Goal: Check status: Check status

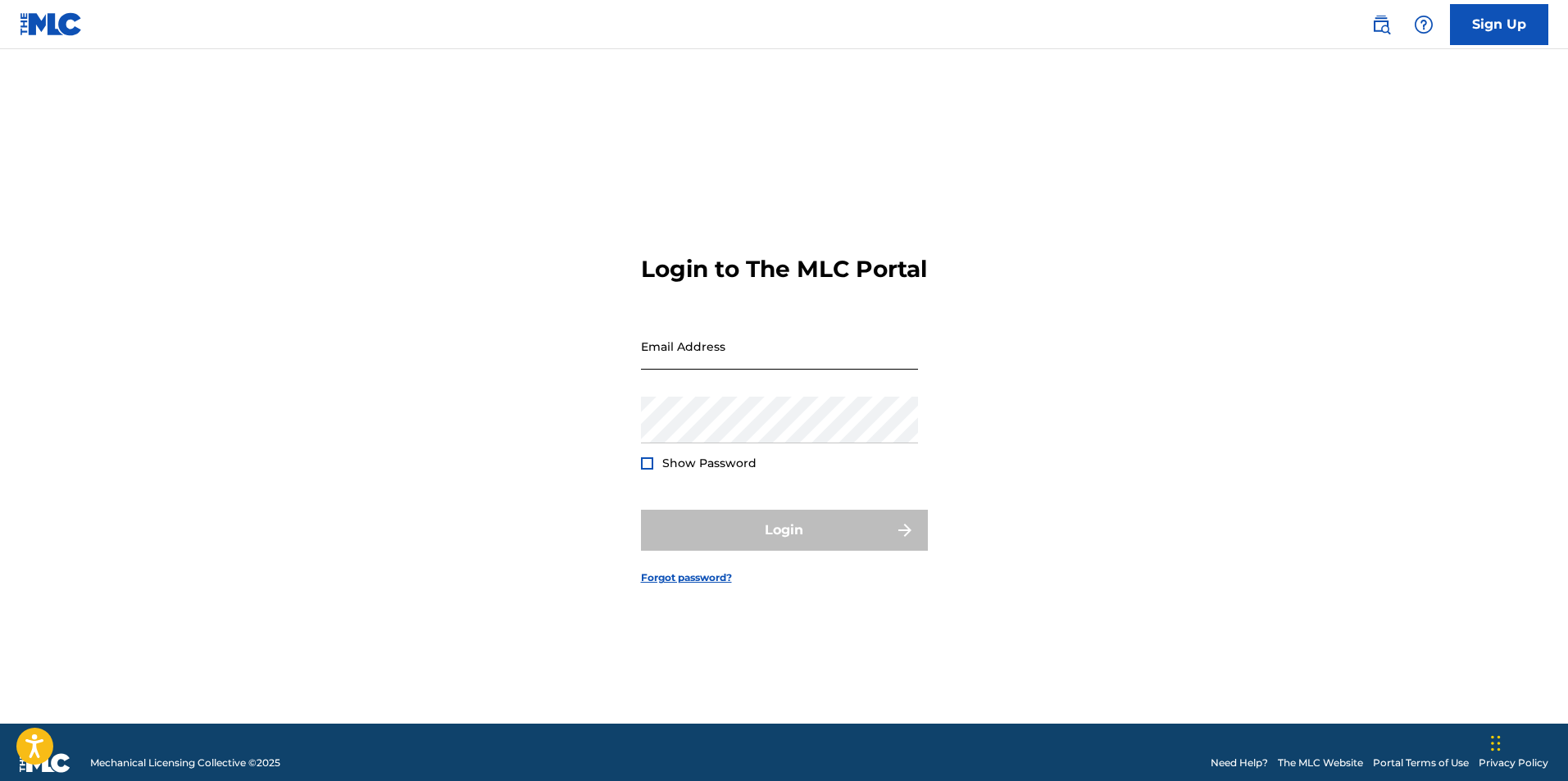
drag, startPoint x: 0, startPoint y: 0, endPoint x: 790, endPoint y: 378, distance: 875.8
click at [790, 370] on input "Email Address" at bounding box center [779, 346] width 277 height 47
type input "[EMAIL_ADDRESS][DOMAIN_NAME]"
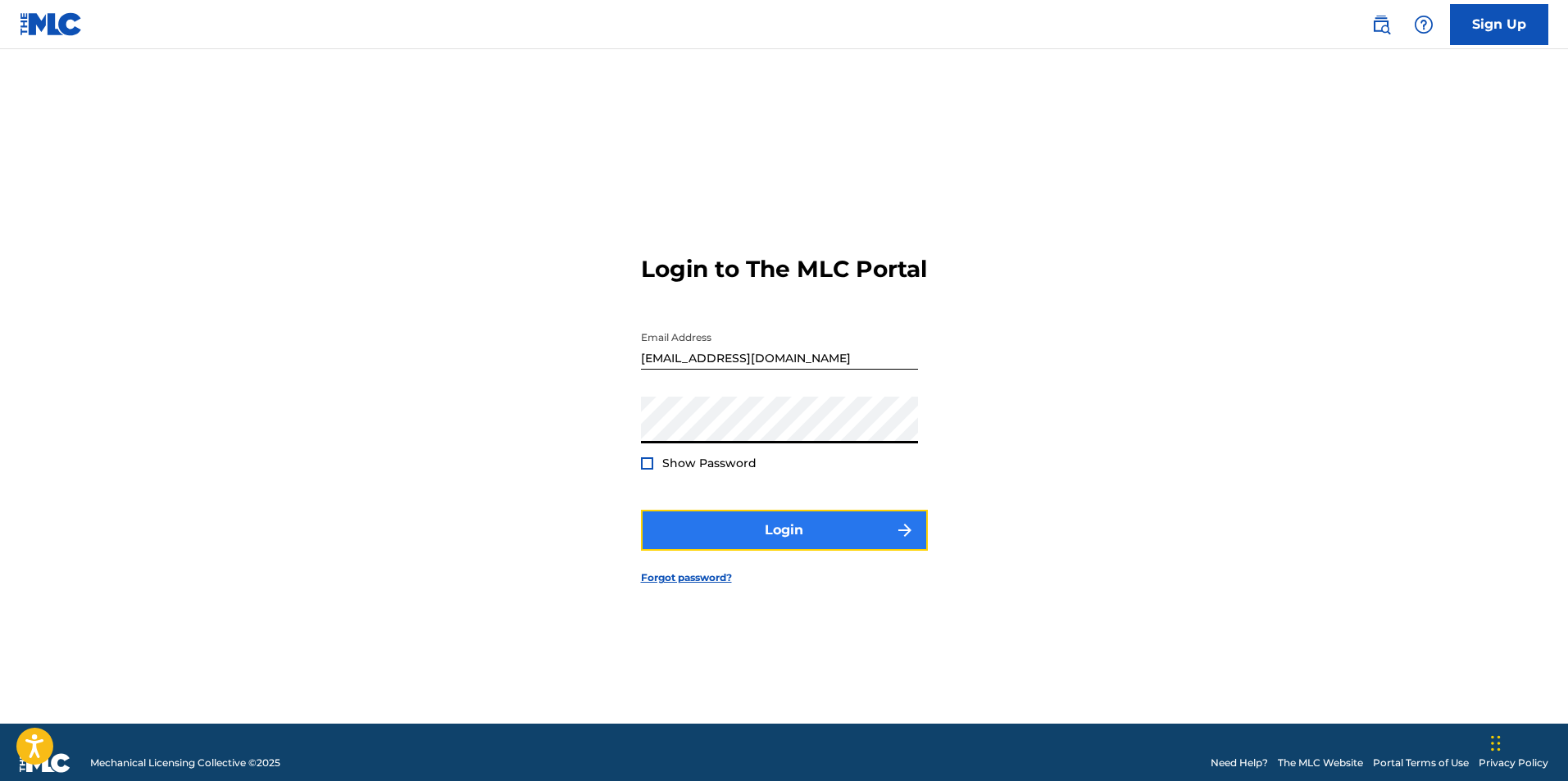
click at [776, 538] on button "Login" at bounding box center [784, 530] width 287 height 41
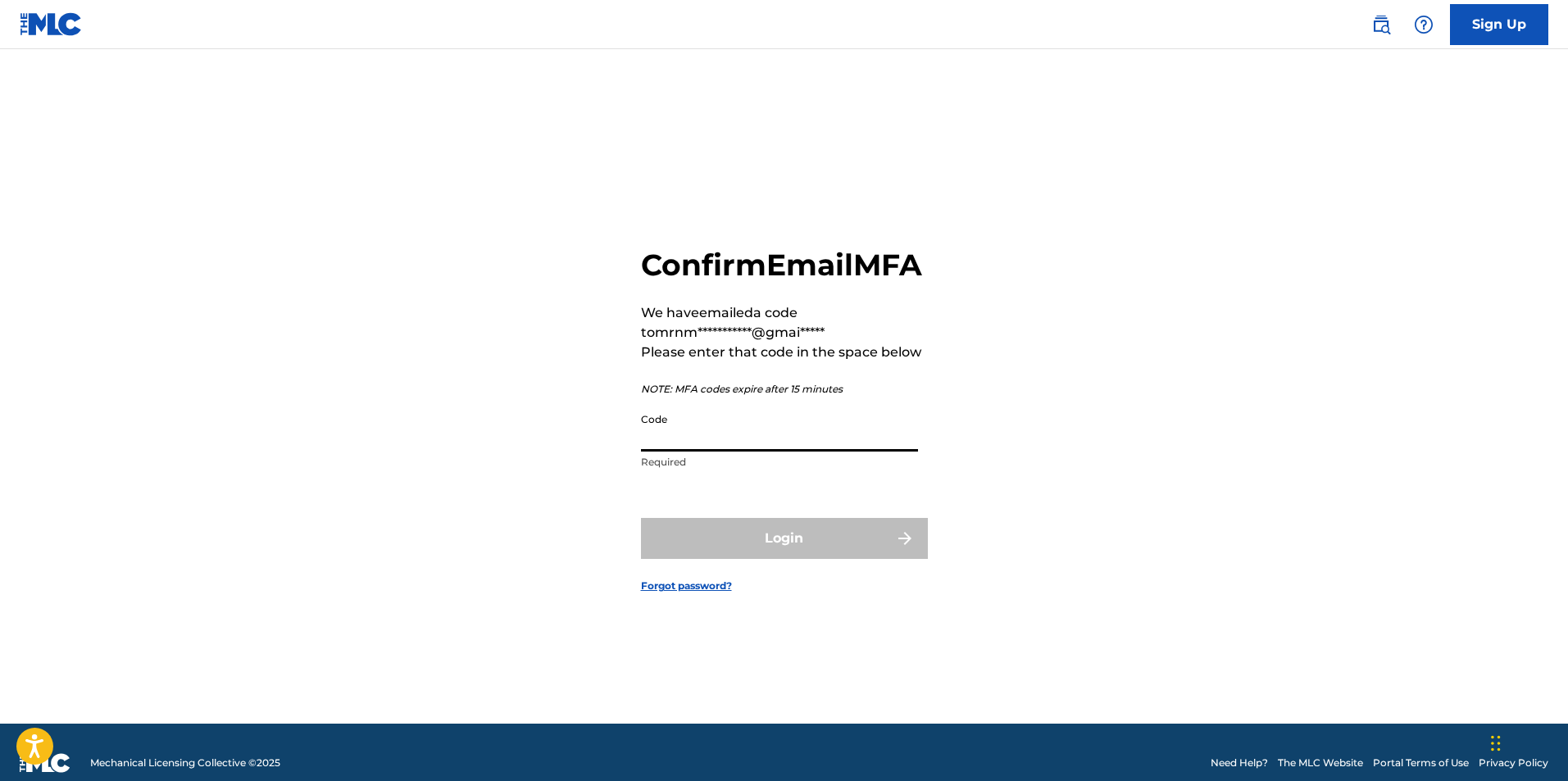
click at [745, 452] on input "Code" at bounding box center [779, 428] width 277 height 47
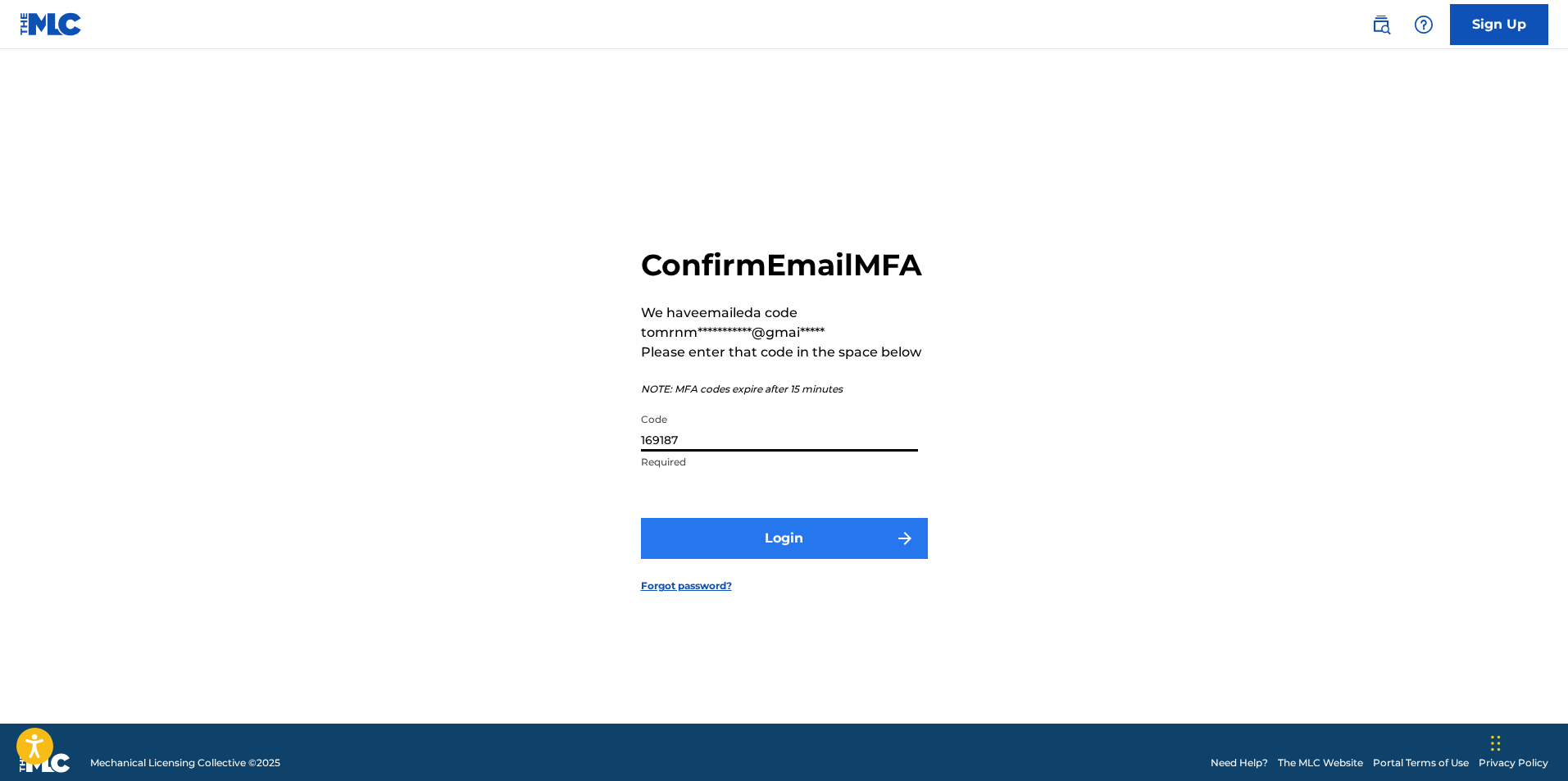
type input "169187"
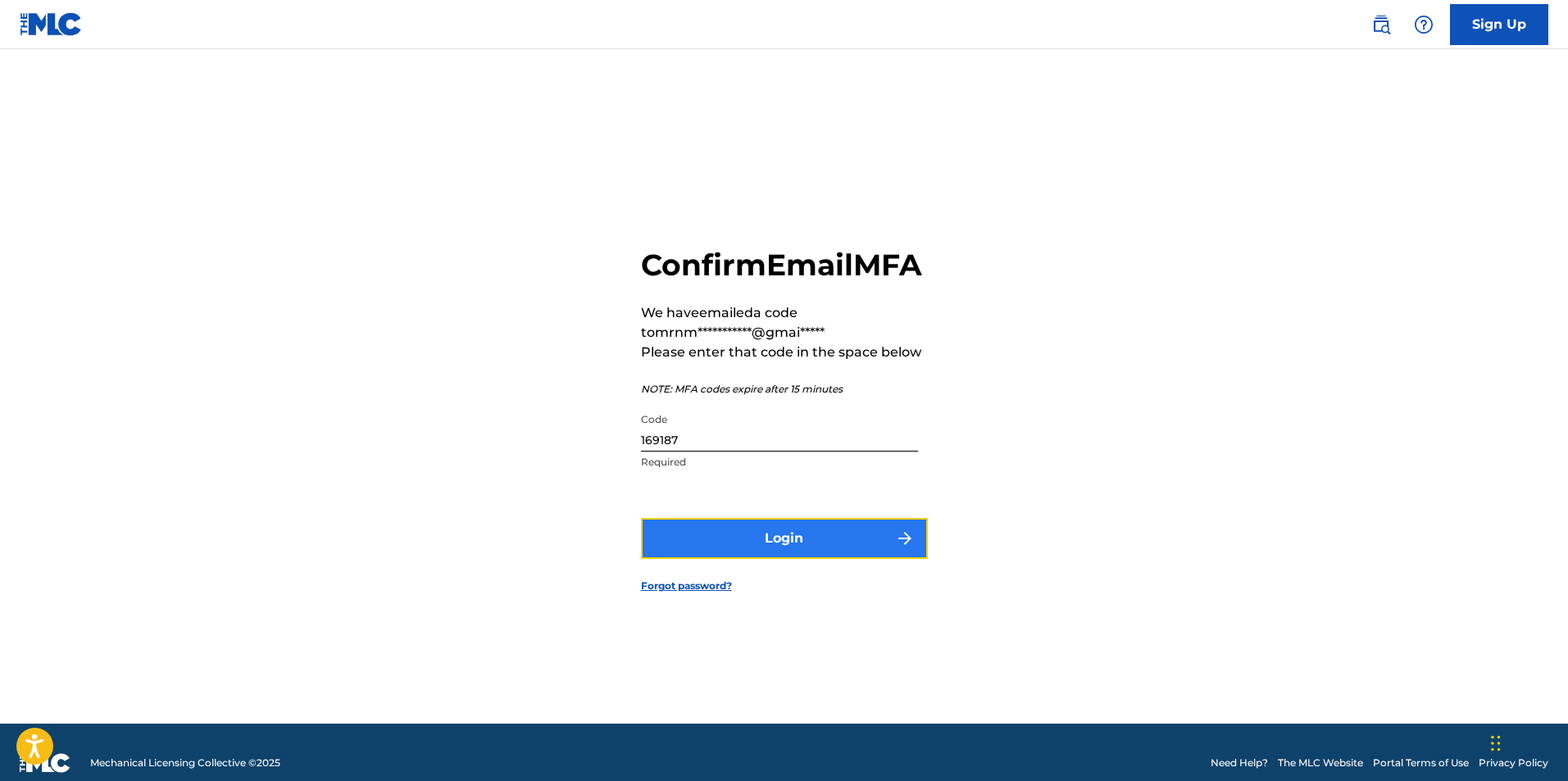
click at [795, 559] on button "Login" at bounding box center [784, 538] width 287 height 41
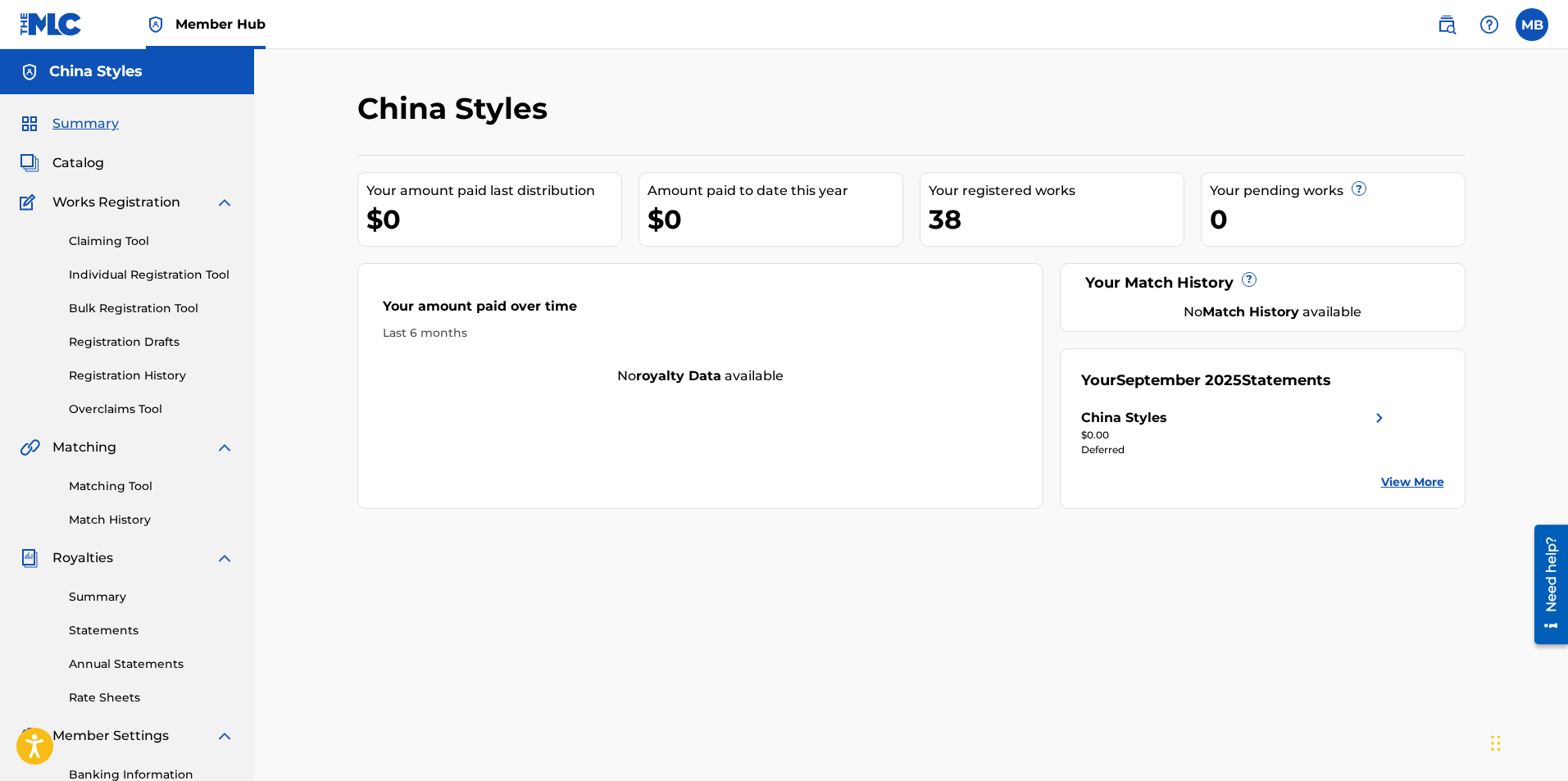
click at [1377, 413] on img at bounding box center [1380, 417] width 20 height 20
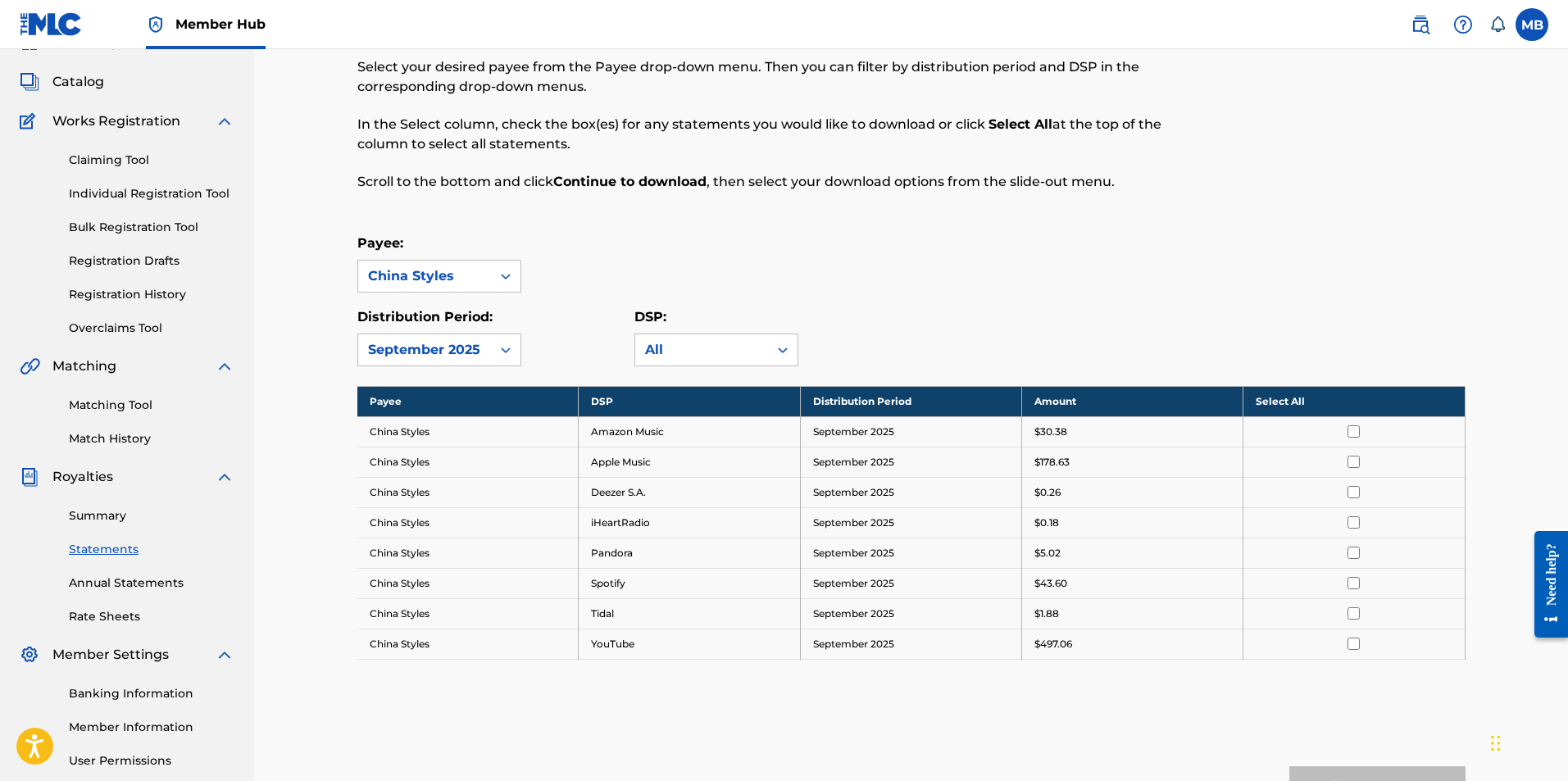
scroll to position [82, 0]
